Goal: Use online tool/utility: Use online tool/utility

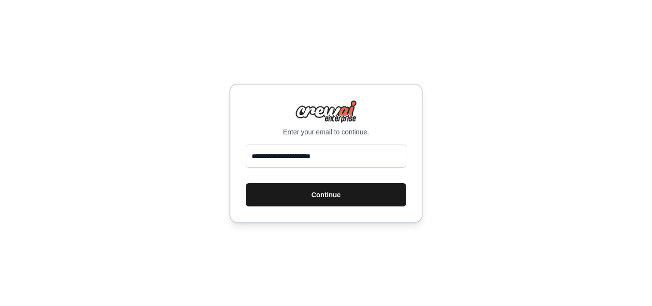
click at [343, 192] on button "Continue" at bounding box center [326, 194] width 160 height 23
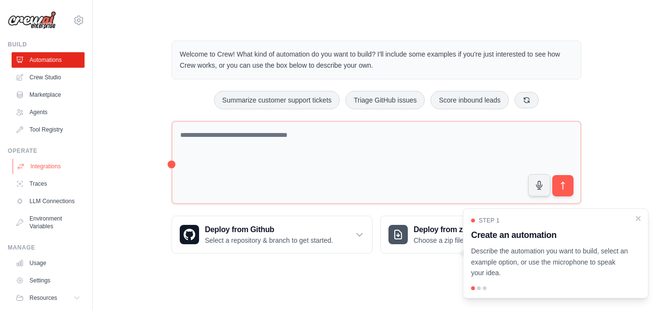
click at [40, 163] on link "Integrations" at bounding box center [49, 165] width 73 height 15
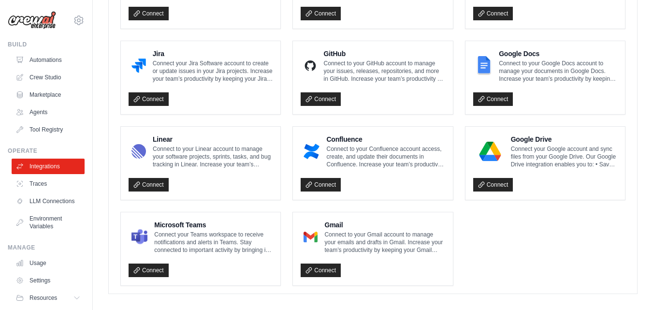
scroll to position [600, 0]
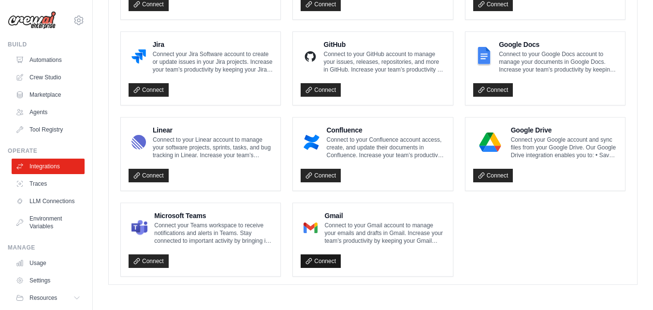
click at [332, 267] on link "Connect" at bounding box center [320, 261] width 40 height 14
click at [331, 263] on link "Connect" at bounding box center [320, 261] width 40 height 14
click at [329, 261] on link "Connect" at bounding box center [320, 261] width 40 height 14
click at [33, 64] on link "Automations" at bounding box center [49, 59] width 73 height 15
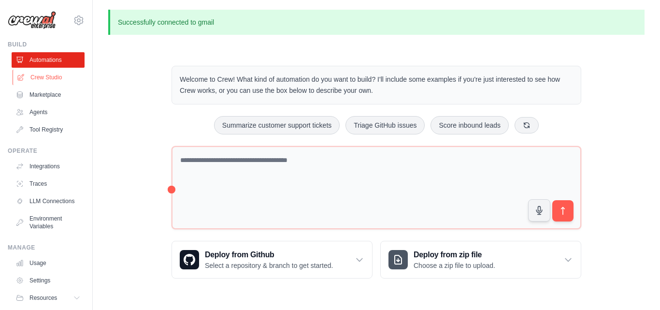
click at [60, 76] on link "Crew Studio" at bounding box center [49, 77] width 73 height 15
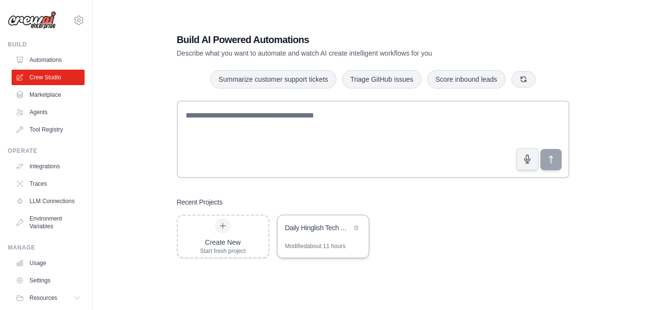
click at [336, 234] on div "Daily Hinglish Tech Audio" at bounding box center [322, 228] width 91 height 27
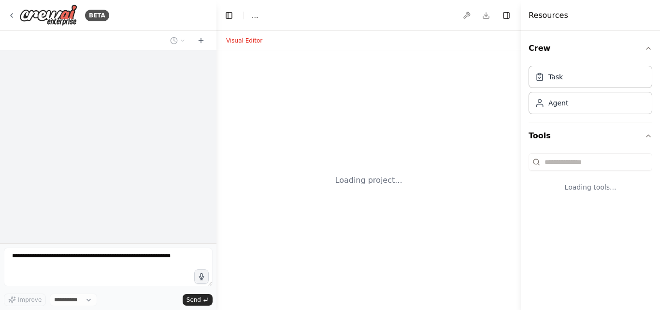
select select "****"
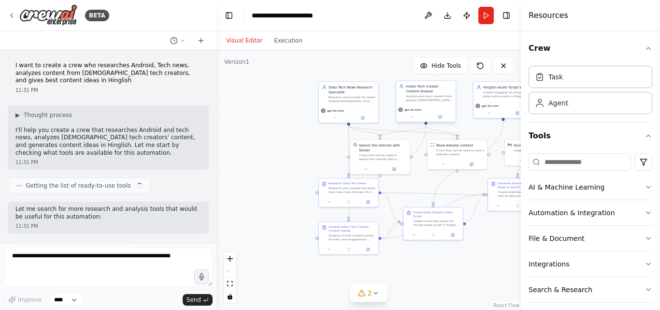
click at [403, 172] on div ".deletable-edge-delete-btn { width: 20px; height: 20px; border: 0px solid #ffff…" at bounding box center [368, 179] width 304 height 259
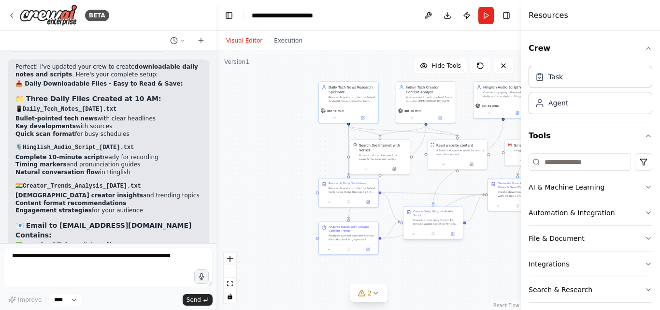
scroll to position [4885, 0]
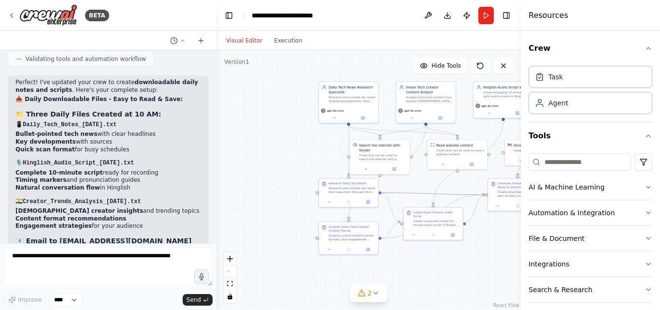
drag, startPoint x: 399, startPoint y: 193, endPoint x: 338, endPoint y: 155, distance: 71.6
click at [342, 153] on div ".deletable-edge-delete-btn { width: 20px; height: 20px; border: 0px solid #ffff…" at bounding box center [368, 179] width 304 height 259
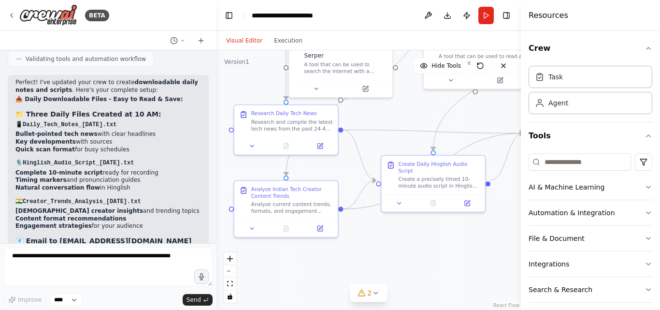
click at [413, 121] on div ".deletable-edge-delete-btn { width: 20px; height: 20px; border: 0px solid #ffff…" at bounding box center [368, 179] width 304 height 259
click at [489, 14] on button "Run" at bounding box center [485, 15] width 15 height 17
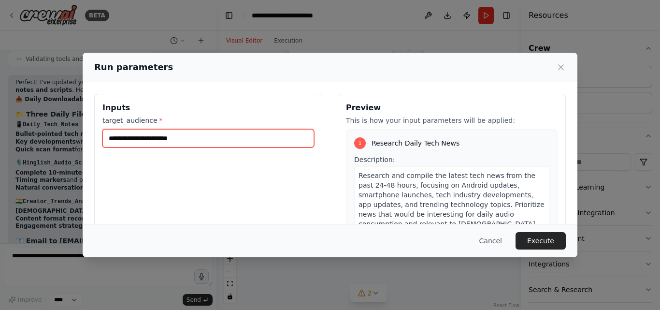
click at [183, 138] on input "target_audience *" at bounding box center [208, 138] width 212 height 18
type input "**********"
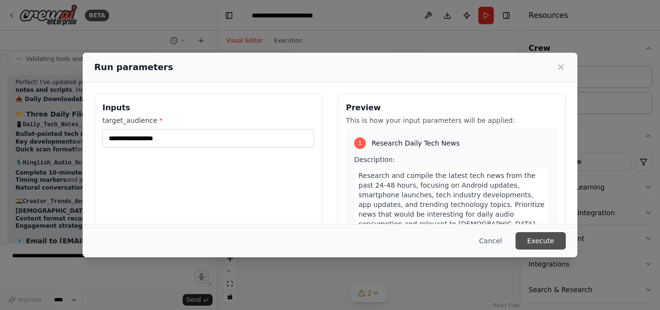
click at [534, 241] on button "Execute" at bounding box center [540, 240] width 50 height 17
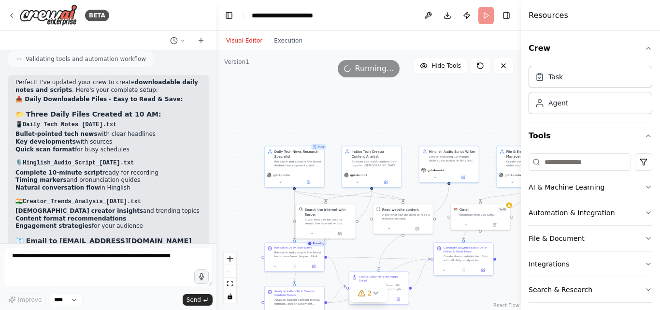
drag, startPoint x: 384, startPoint y: 222, endPoint x: 365, endPoint y: 250, distance: 33.4
click at [365, 250] on div ".deletable-edge-delete-btn { width: 20px; height: 20px; border: 0px solid #ffff…" at bounding box center [368, 179] width 304 height 259
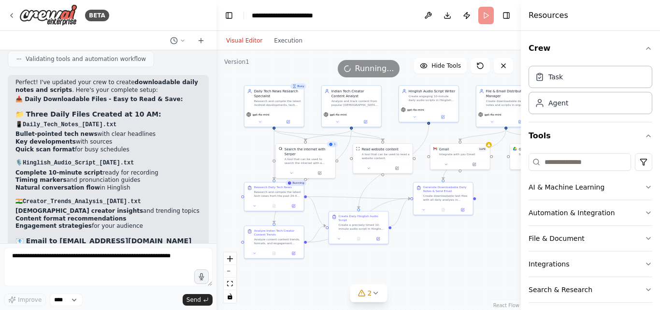
drag, startPoint x: 425, startPoint y: 186, endPoint x: 406, endPoint y: 124, distance: 65.2
click at [406, 124] on div ".deletable-edge-delete-btn { width: 20px; height: 20px; border: 0px solid #ffff…" at bounding box center [368, 179] width 304 height 259
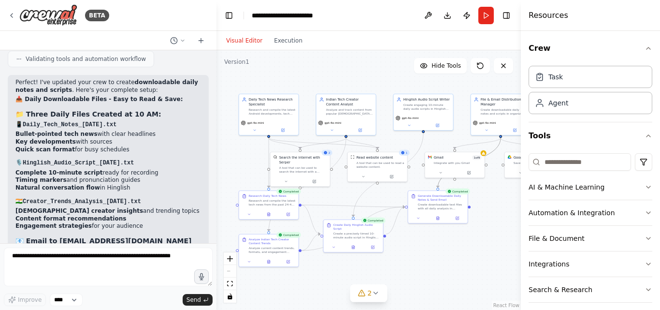
click at [485, 157] on icon "Edge from 5487113d-bceb-4c9b-8123-facacb0b8352 to 42859a14-61f3-45b1-9d83-7200a…" at bounding box center [469, 163] width 63 height 50
